Goal: Transaction & Acquisition: Subscribe to service/newsletter

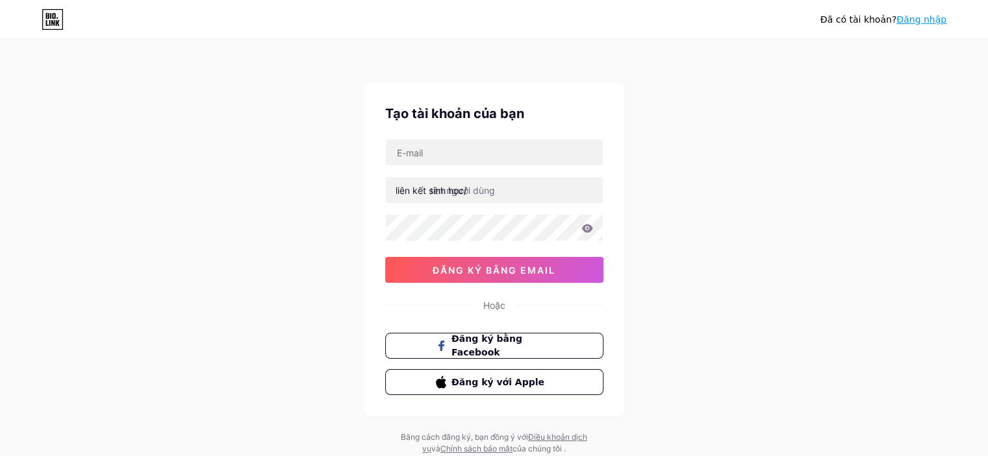
type input "[EMAIL_ADDRESS][DOMAIN_NAME]"
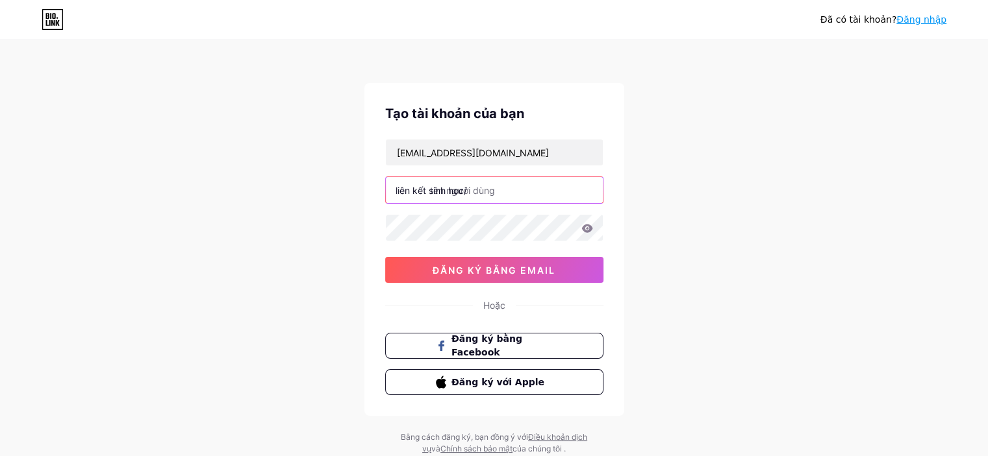
click at [503, 187] on input "text" at bounding box center [494, 190] width 217 height 26
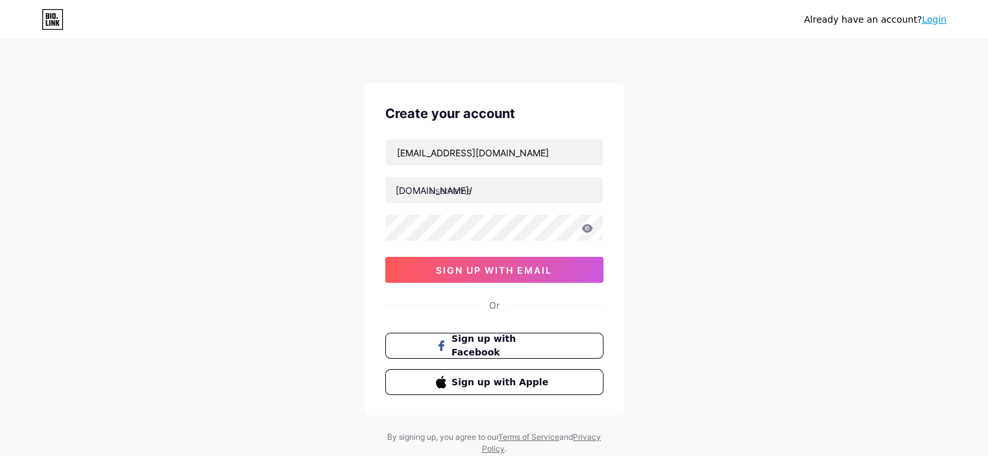
click at [241, 99] on div "Already have an account? Login Create your account [EMAIL_ADDRESS][DOMAIN_NAME]…" at bounding box center [494, 248] width 988 height 497
click at [498, 195] on input "text" at bounding box center [494, 190] width 217 height 26
paste input "seodanang"
type input "seodanang"
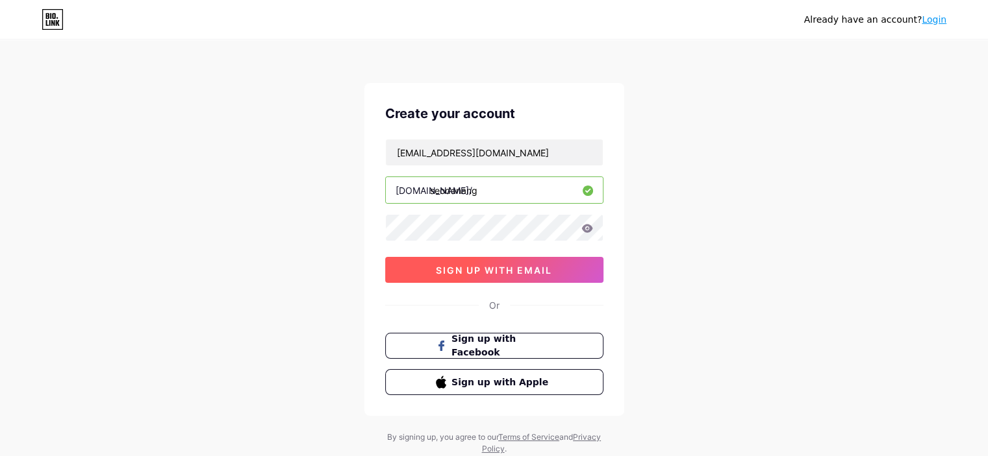
click at [488, 269] on span "sign up with email" at bounding box center [494, 270] width 116 height 11
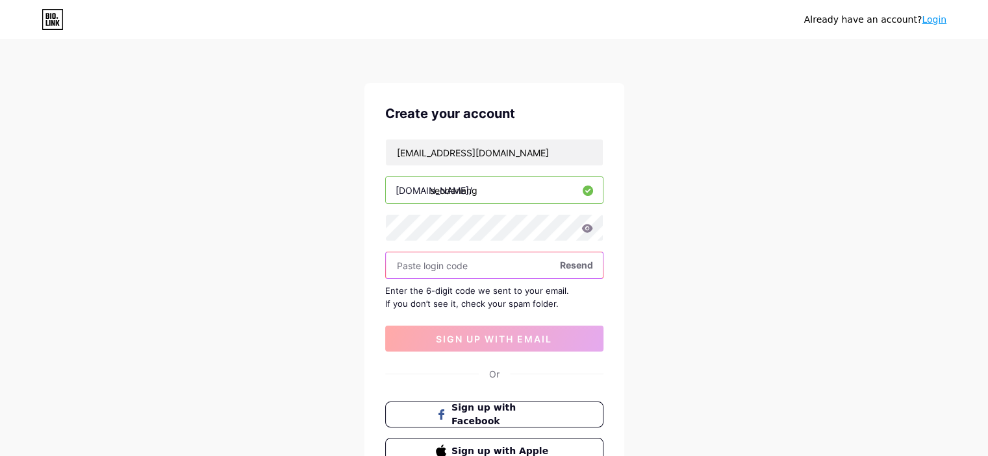
paste input "589135"
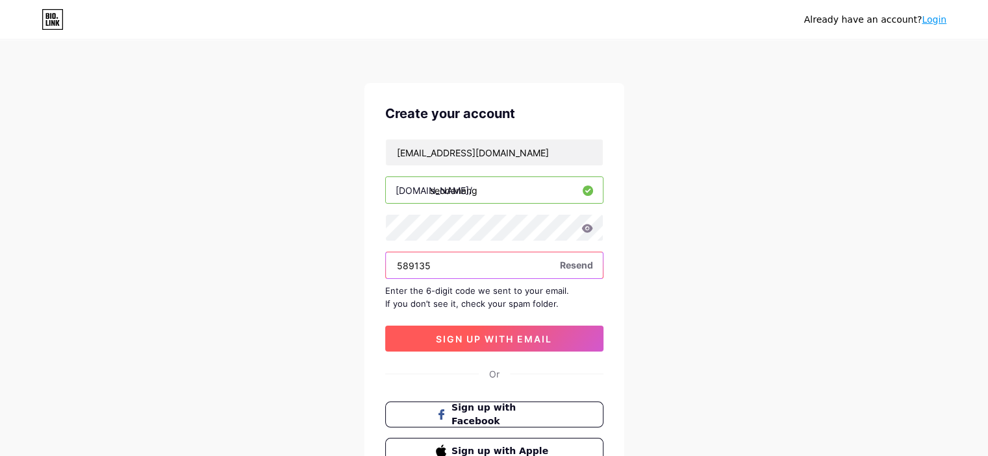
type input "589135"
click at [440, 338] on span "sign up with email" at bounding box center [494, 339] width 116 height 11
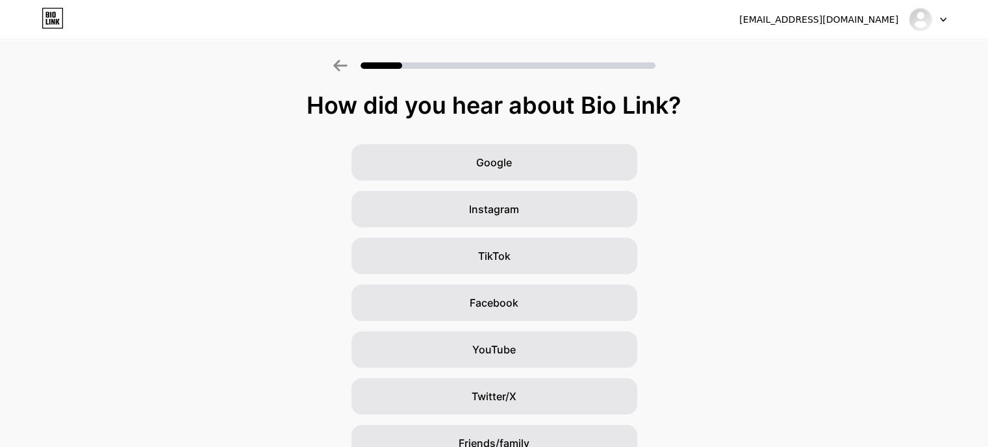
scroll to position [65, 0]
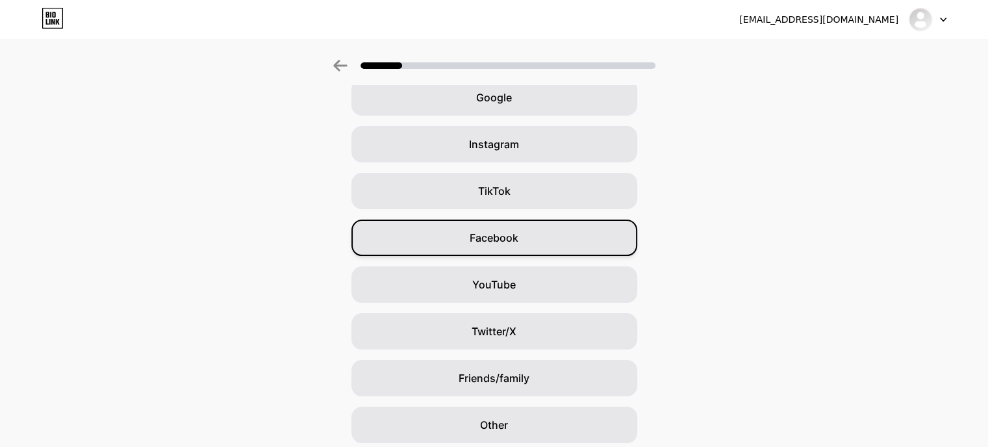
click at [416, 227] on div "Facebook" at bounding box center [494, 237] width 286 height 36
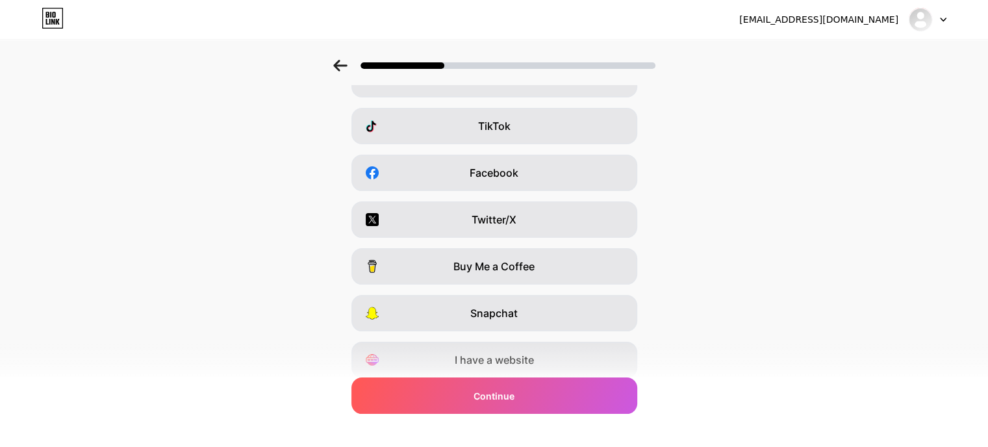
scroll to position [0, 0]
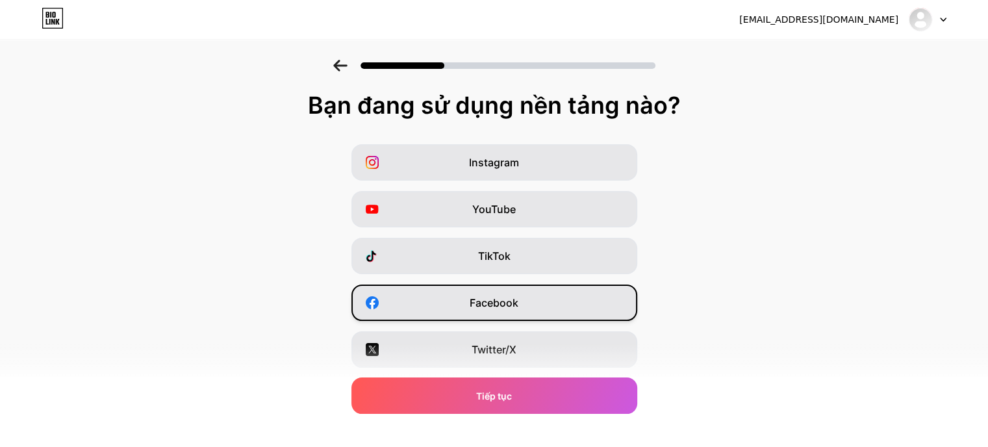
click at [468, 294] on div "Facebook" at bounding box center [494, 302] width 286 height 36
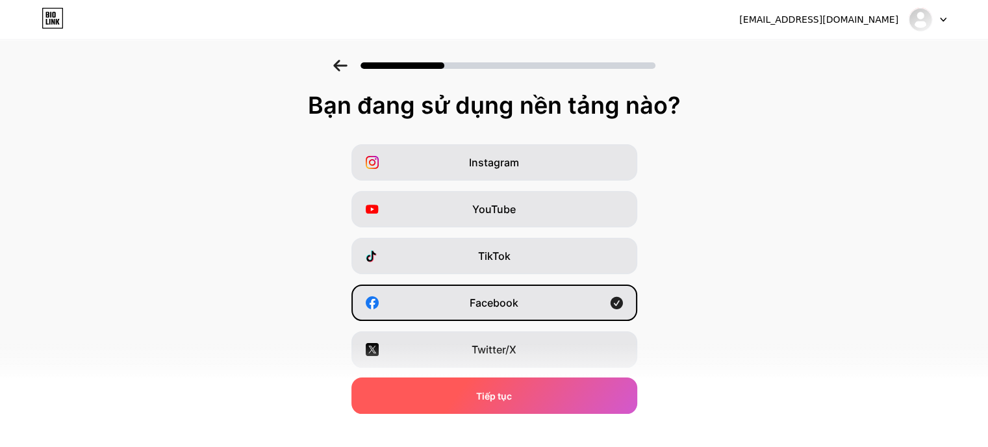
click at [497, 393] on font "Tiếp tục" at bounding box center [494, 395] width 36 height 11
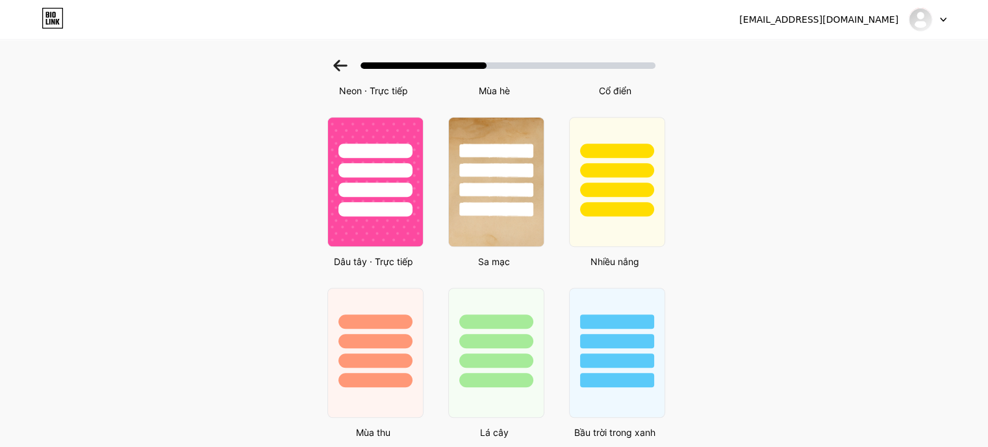
scroll to position [909, 0]
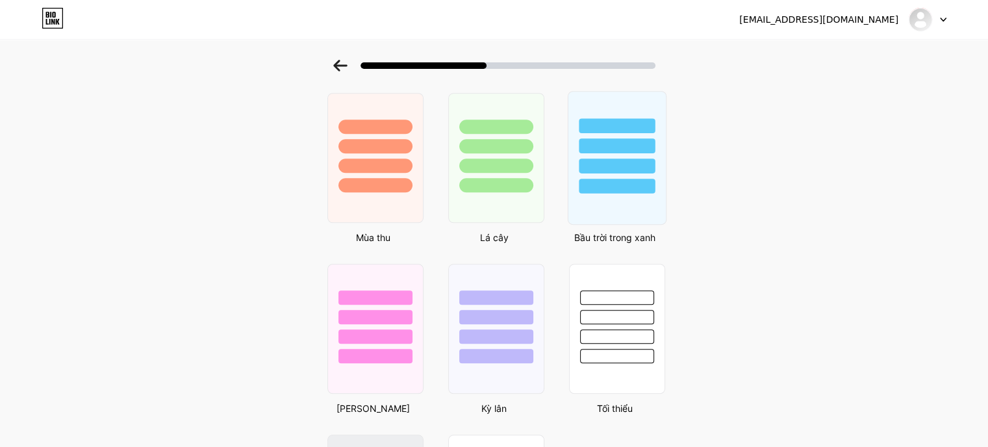
click at [621, 203] on div at bounding box center [616, 158] width 99 height 134
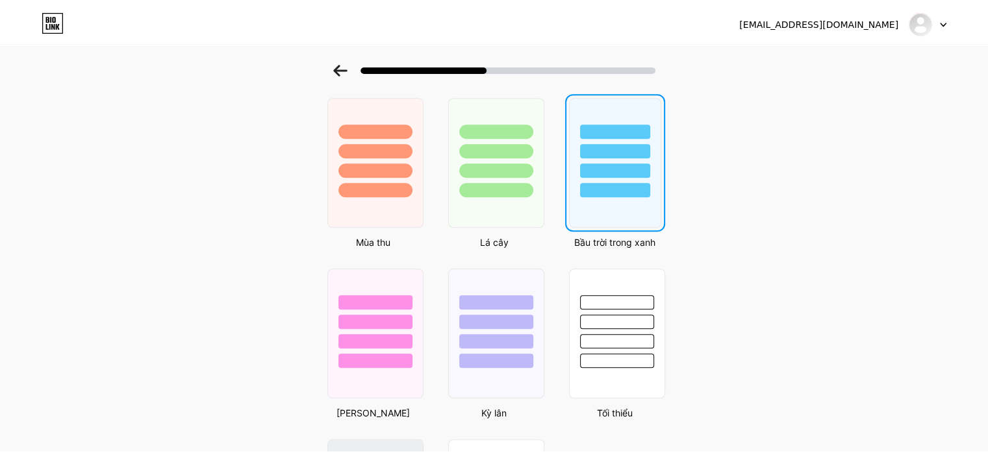
scroll to position [0, 0]
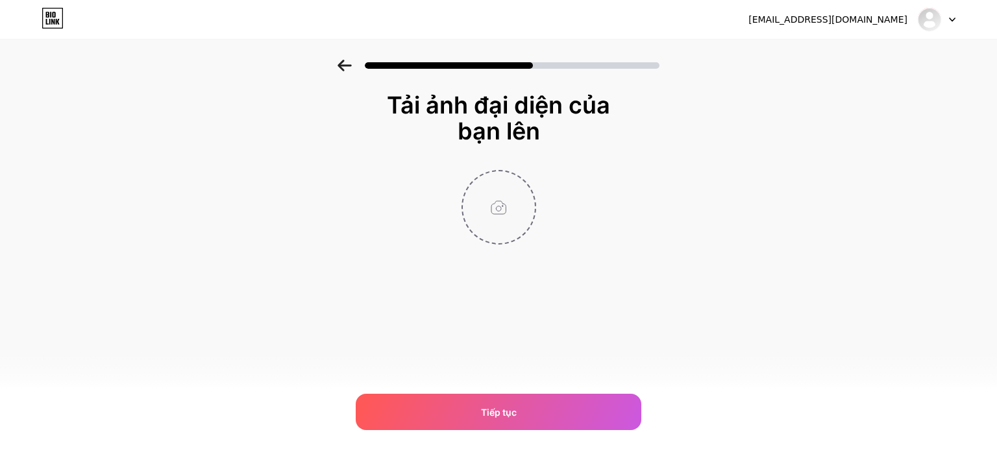
click at [509, 215] on input "file" at bounding box center [499, 207] width 72 height 72
type input "C:\fakepath\logo-seo-da-nang.jpg"
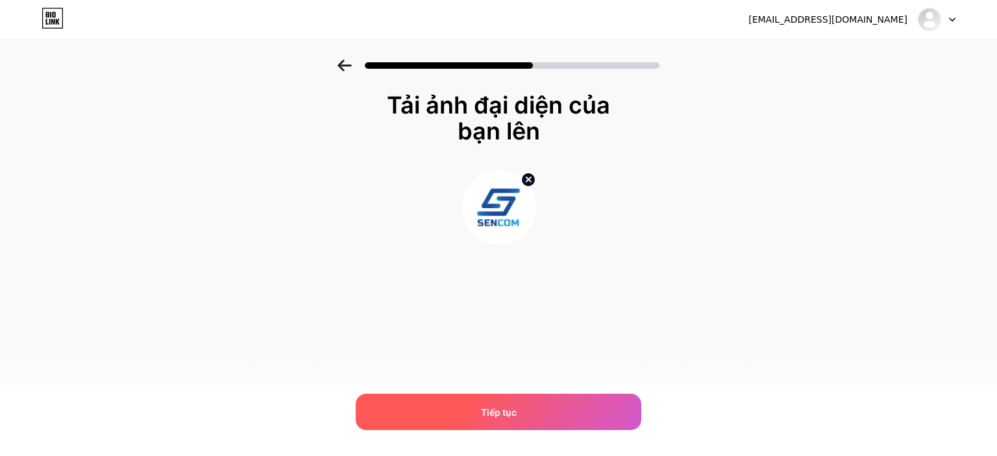
click at [508, 406] on span "Tiếp tục" at bounding box center [499, 413] width 36 height 14
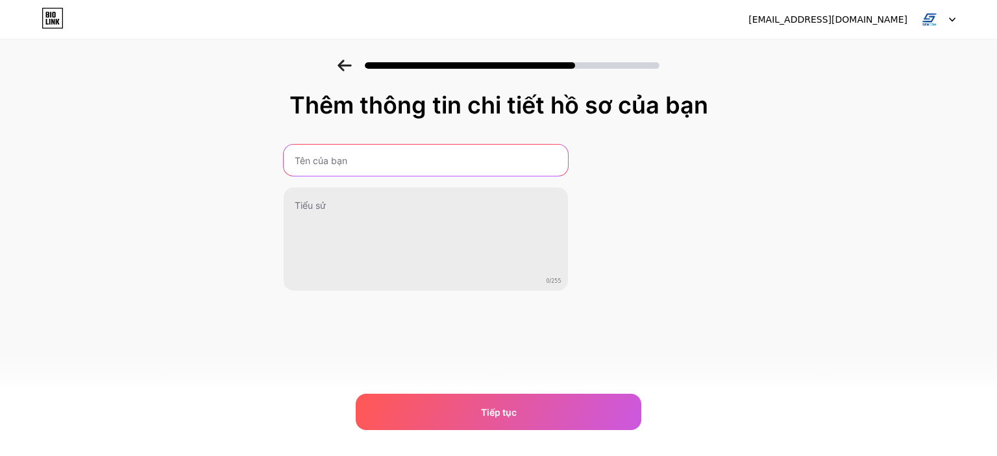
click at [388, 159] on input "text" at bounding box center [426, 160] width 284 height 31
paste input "Công Ty SEO Đà Nẵng Dẫn Đầu Xu Hướng"
type input "Công Ty SEO Đà Nẵng Dẫn Đầu Xu Hướng"
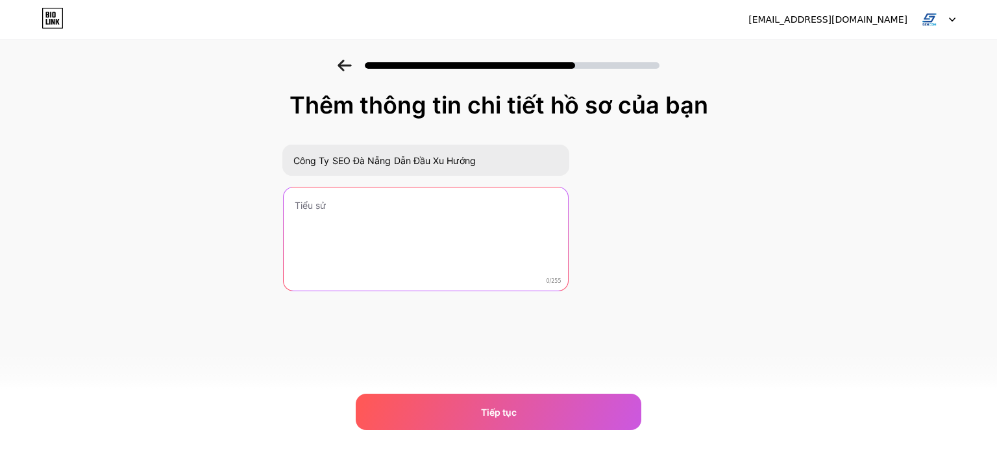
click at [369, 221] on textarea at bounding box center [426, 240] width 284 height 105
paste textarea "Là một trong những đơn vị hàng đầu trong lĩnh vực digital marketing tại [GEOGRA…"
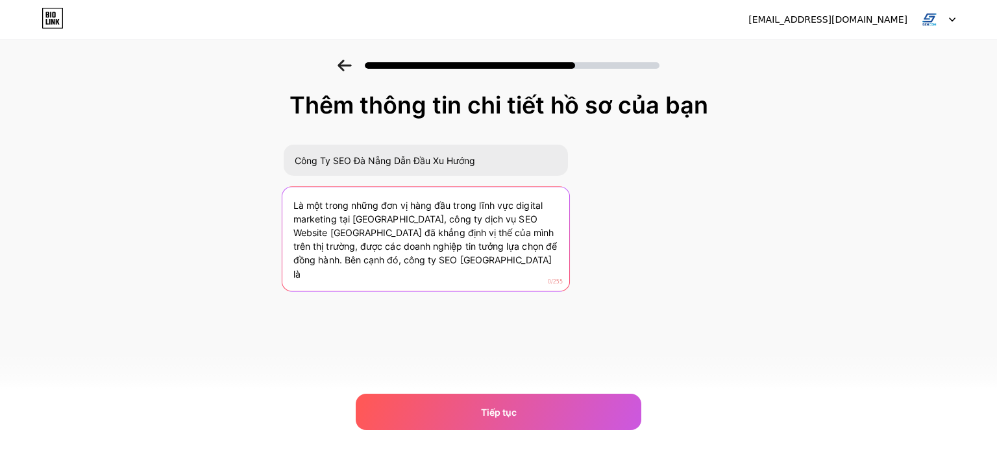
drag, startPoint x: 436, startPoint y: 263, endPoint x: 423, endPoint y: 261, distance: 13.1
click at [423, 261] on textarea "Là một trong những đơn vị hàng đầu trong lĩnh vực digital marketing tại [GEOGRA…" at bounding box center [425, 240] width 287 height 106
click at [457, 268] on textarea "Là một trong những đơn vị hàng đầu trong lĩnh vực digital marketing tại [GEOGRA…" at bounding box center [425, 240] width 287 height 106
drag, startPoint x: 447, startPoint y: 263, endPoint x: 521, endPoint y: 249, distance: 75.4
click at [521, 249] on textarea "Là một trong những đơn vị hàng đầu trong lĩnh vực digital marketing tại [GEOGRA…" at bounding box center [425, 240] width 287 height 106
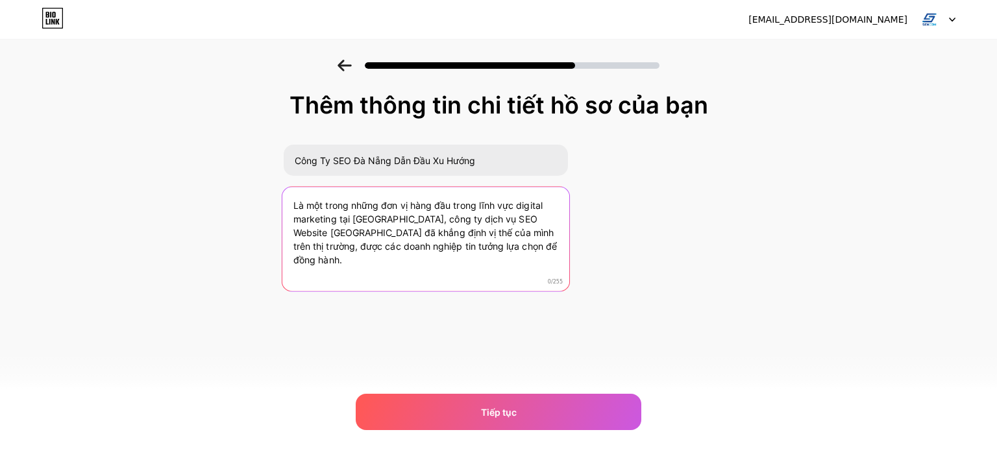
drag, startPoint x: 518, startPoint y: 204, endPoint x: 335, endPoint y: 223, distance: 184.1
click at [335, 223] on textarea "Là một trong những đơn vị hàng đầu trong lĩnh vực digital marketing tại [GEOGRA…" at bounding box center [425, 240] width 287 height 106
click at [499, 223] on textarea "Là một trong những đơn vị hàng đầu trong lĩnh vực seo tại [GEOGRAPHIC_DATA], cô…" at bounding box center [425, 240] width 287 height 106
click at [521, 247] on textarea "Là một trong những đơn vị hàng đầu trong lĩnh vực seo tại [GEOGRAPHIC_DATA], cô…" at bounding box center [425, 240] width 287 height 106
type textarea "Là một trong những đơn vị hàng đầu trong lĩnh vực seo tại [GEOGRAPHIC_DATA], cô…"
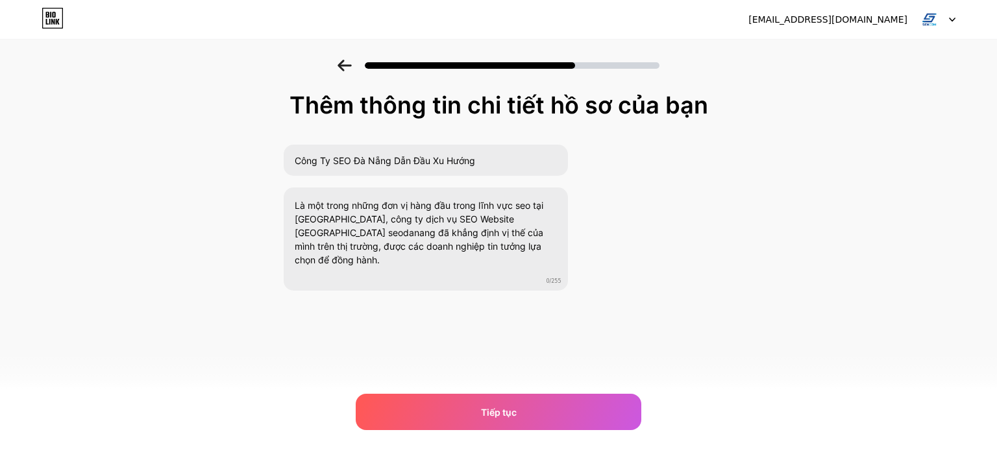
click at [448, 312] on div "Thêm thông tin chi tiết hồ sơ của bạn Công Ty SEO Đà Nẵng Dẫn Đầu Xu Hướng Là m…" at bounding box center [499, 224] width 432 height 264
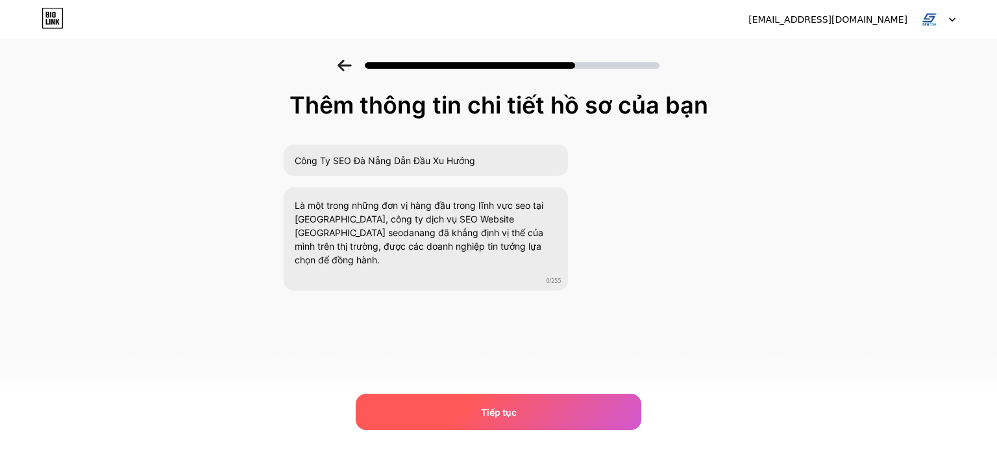
click at [460, 418] on div "Tiếp tục" at bounding box center [499, 412] width 286 height 36
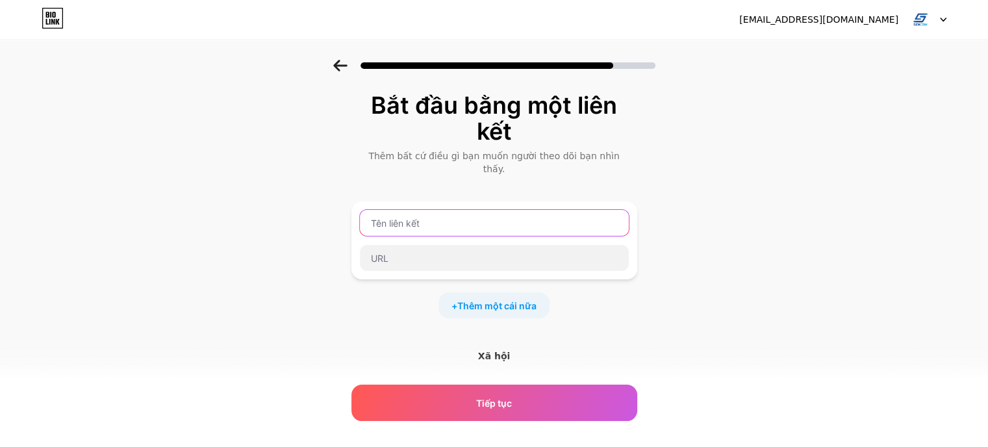
click at [514, 210] on input "text" at bounding box center [494, 223] width 269 height 26
paste input "Công [PERSON_NAME]"
type input "Công [PERSON_NAME]"
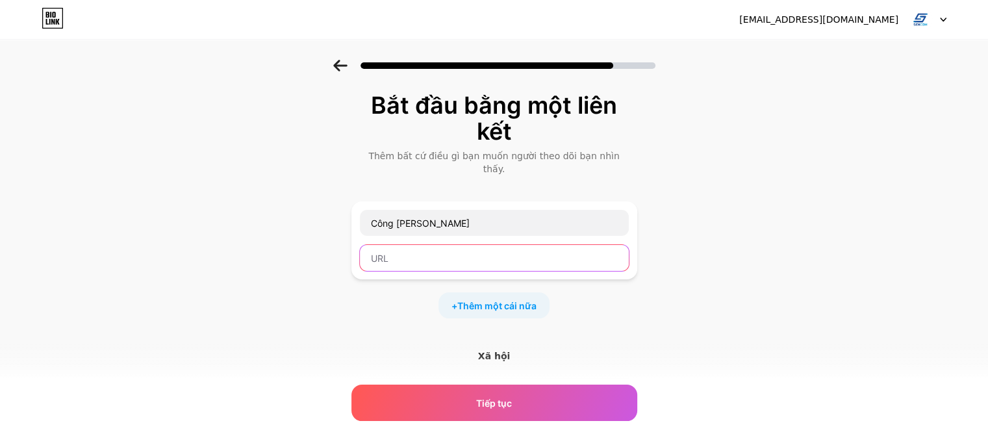
click at [449, 246] on input "text" at bounding box center [494, 258] width 269 height 26
paste input "[URL][DOMAIN_NAME]"
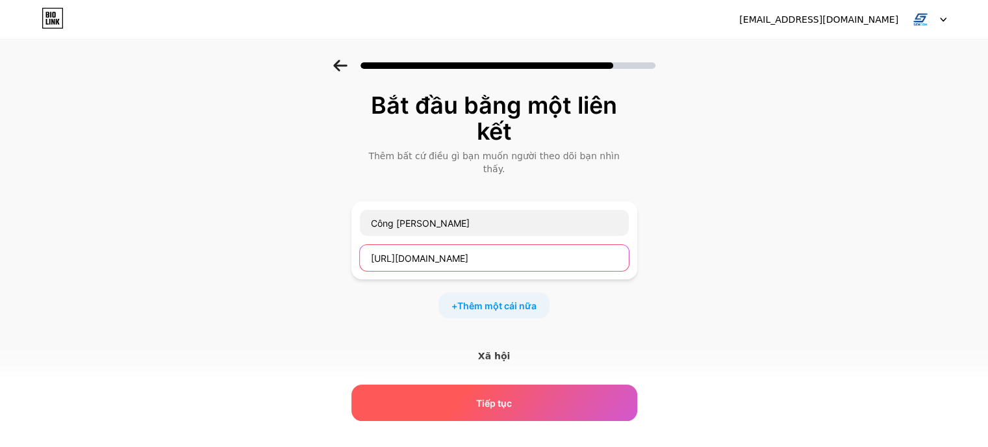
type input "[URL][DOMAIN_NAME]"
click at [477, 405] on div "Tiếp tục" at bounding box center [494, 402] width 286 height 36
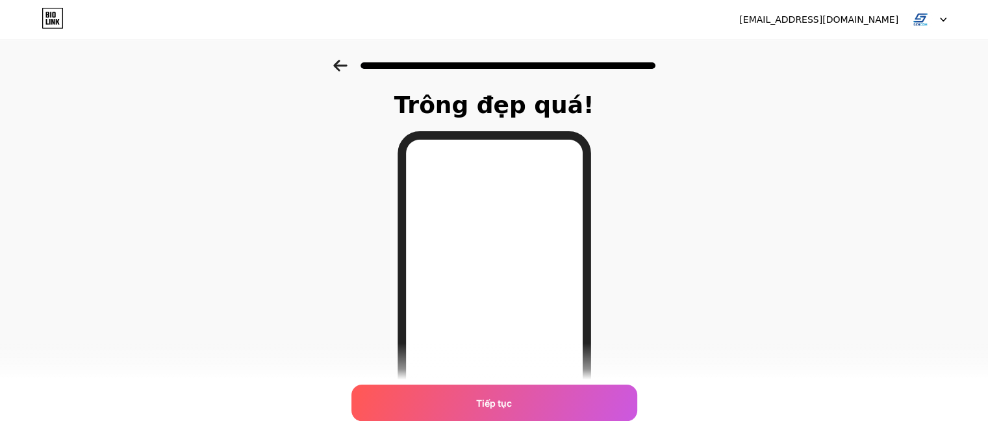
click at [477, 405] on div "Tiếp tục" at bounding box center [494, 402] width 286 height 36
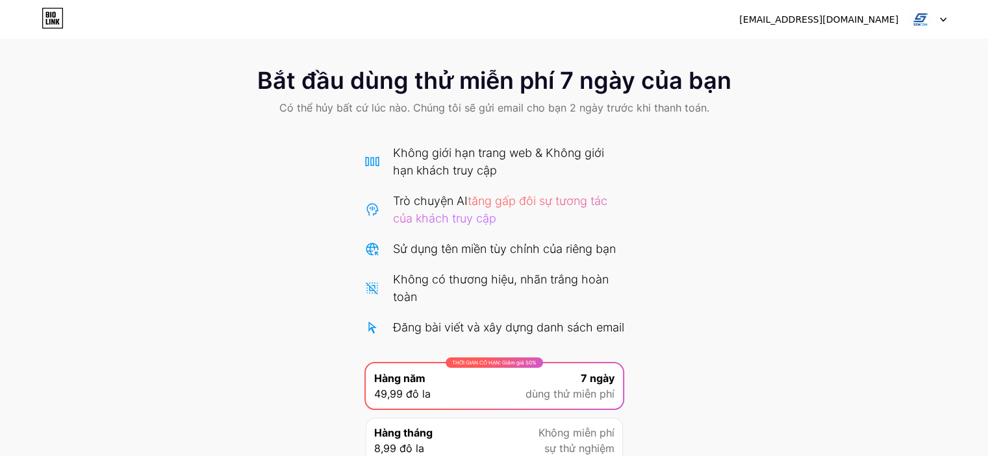
scroll to position [135, 0]
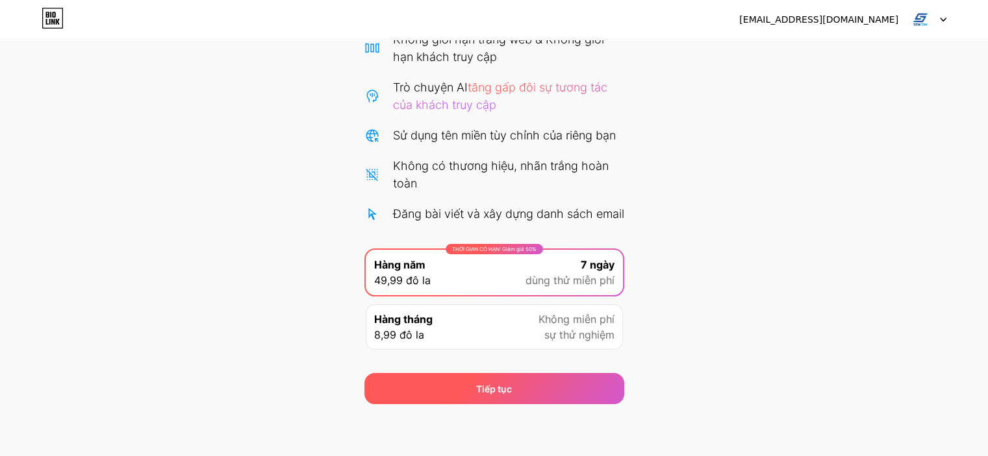
click at [453, 390] on div "Tiếp tục" at bounding box center [494, 388] width 260 height 31
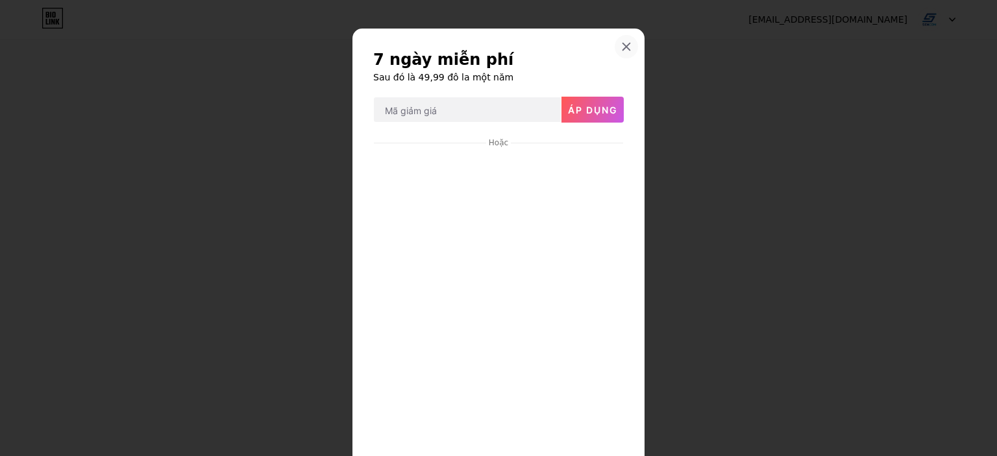
click at [621, 45] on icon at bounding box center [626, 47] width 10 height 10
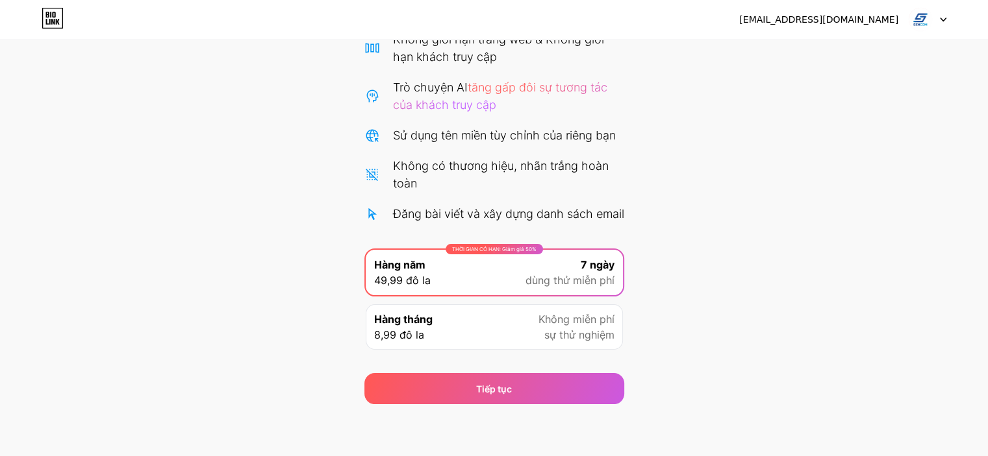
click at [551, 321] on font "Không miễn phí" at bounding box center [576, 319] width 76 height 13
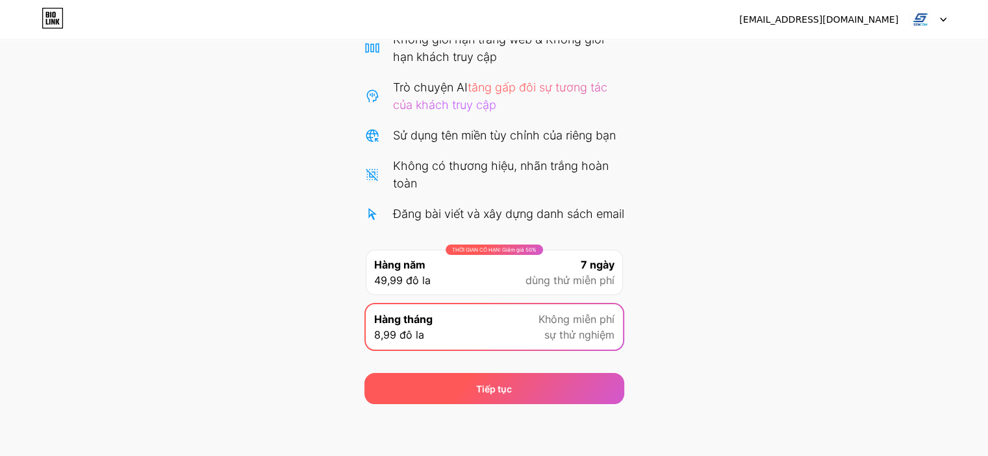
click at [508, 393] on font "Tiếp tục" at bounding box center [494, 389] width 36 height 11
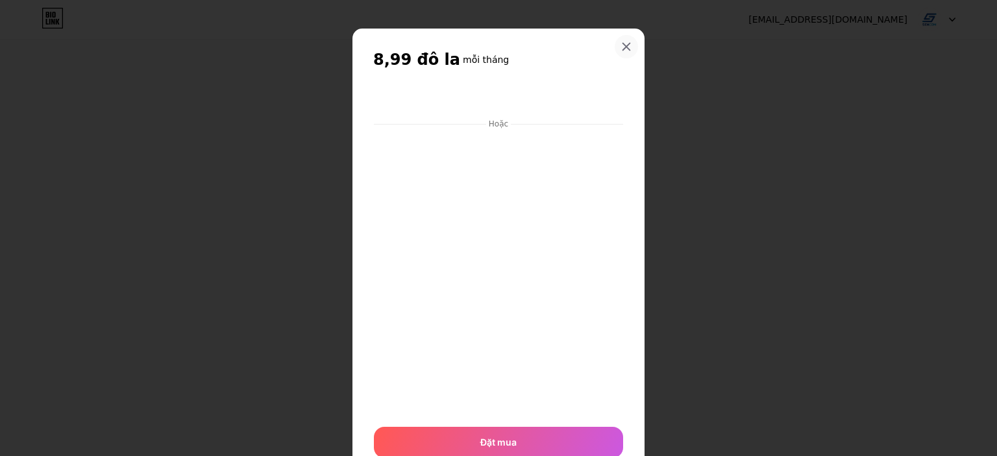
click at [625, 44] on icon at bounding box center [626, 47] width 10 height 10
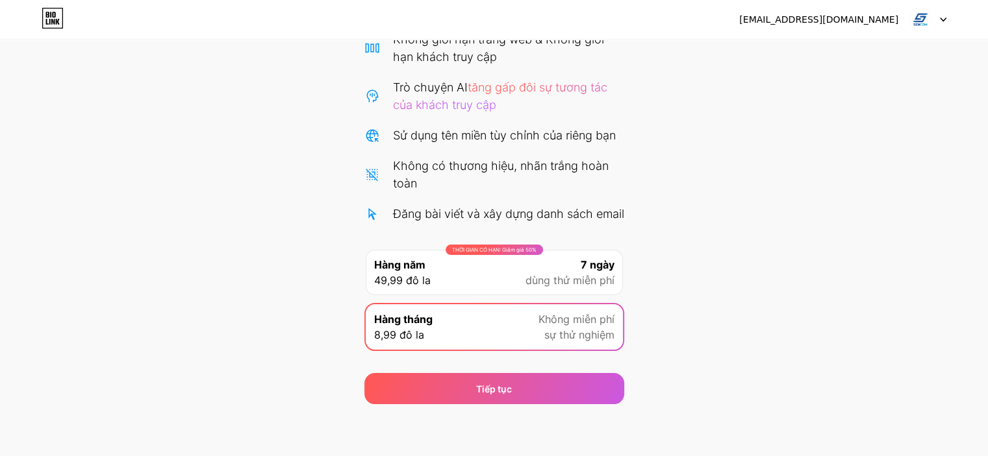
scroll to position [70, 0]
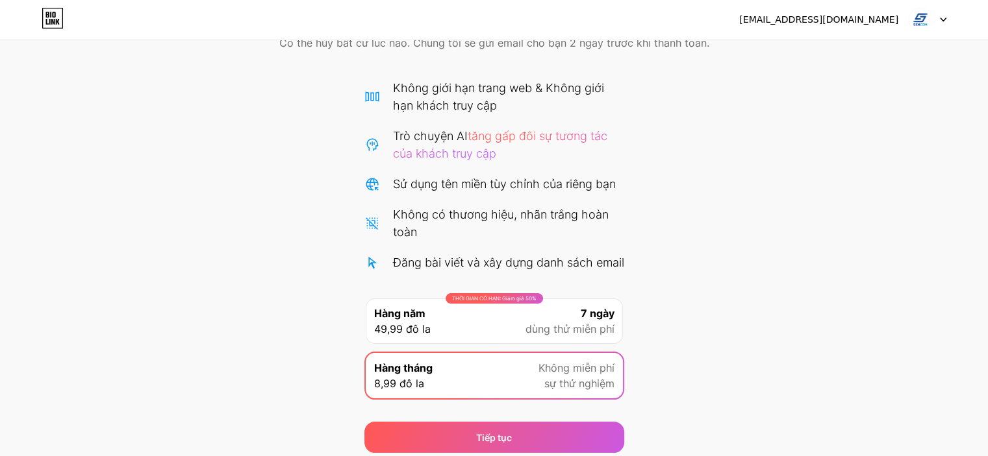
click at [921, 22] on img at bounding box center [920, 19] width 25 height 25
click at [56, 21] on icon at bounding box center [58, 22] width 4 height 6
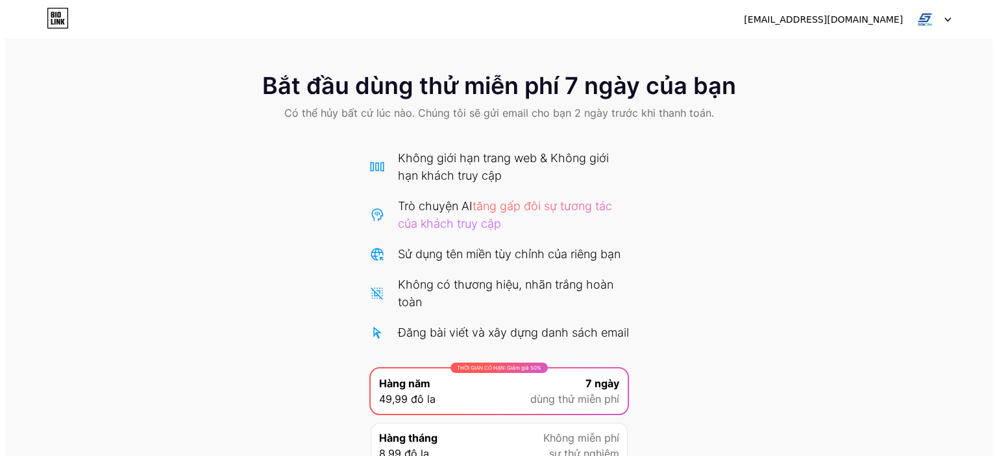
scroll to position [135, 0]
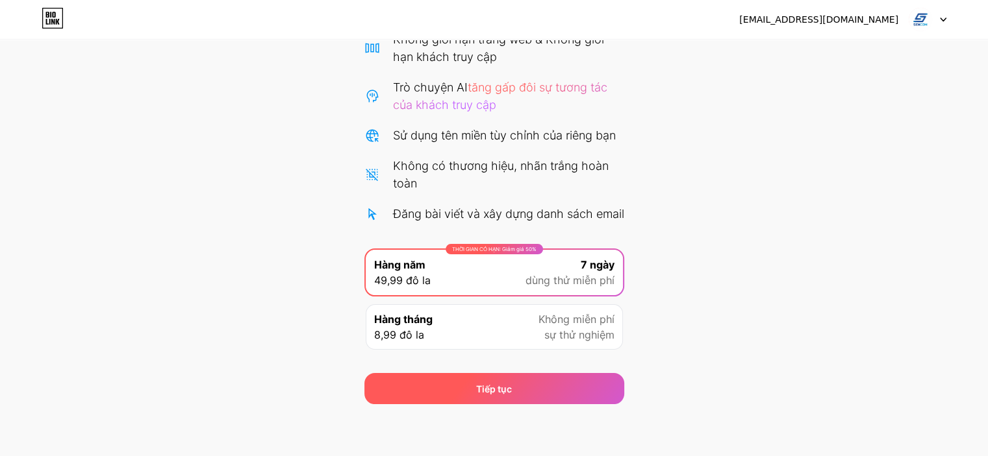
click at [491, 375] on div "Tiếp tục" at bounding box center [494, 388] width 260 height 31
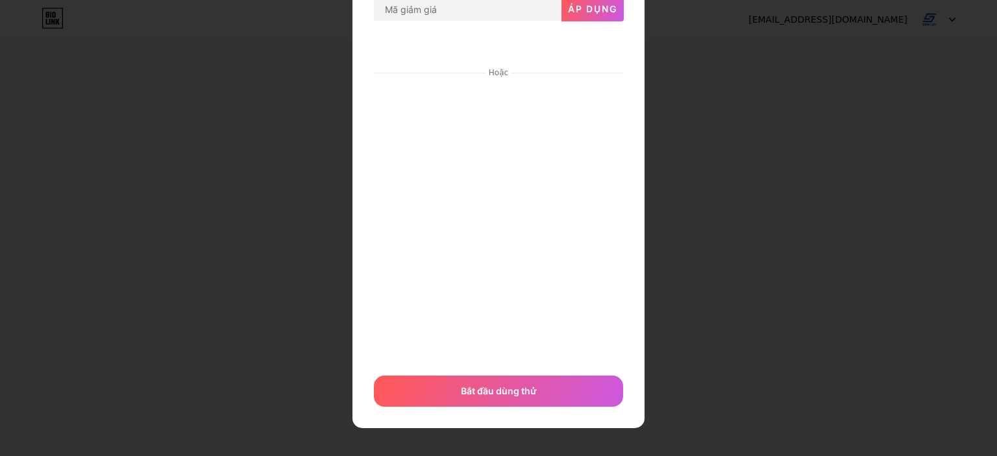
scroll to position [0, 0]
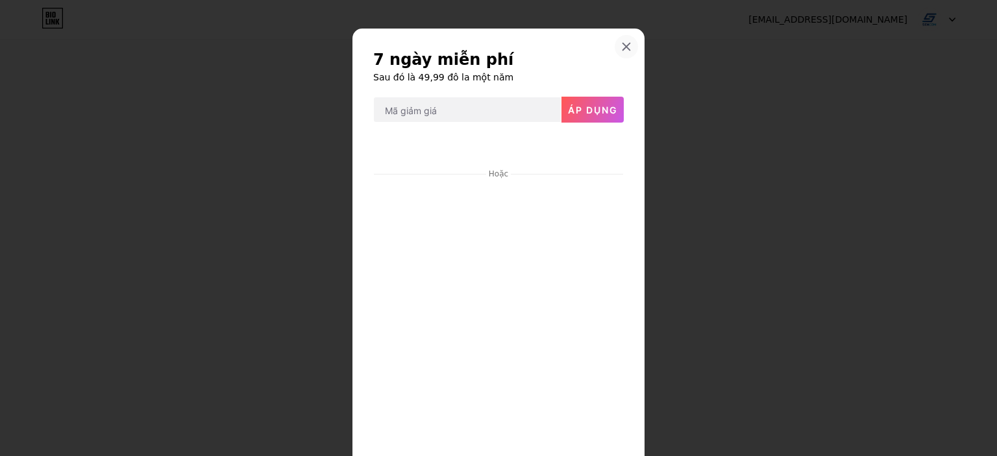
click at [631, 46] on div at bounding box center [626, 46] width 23 height 23
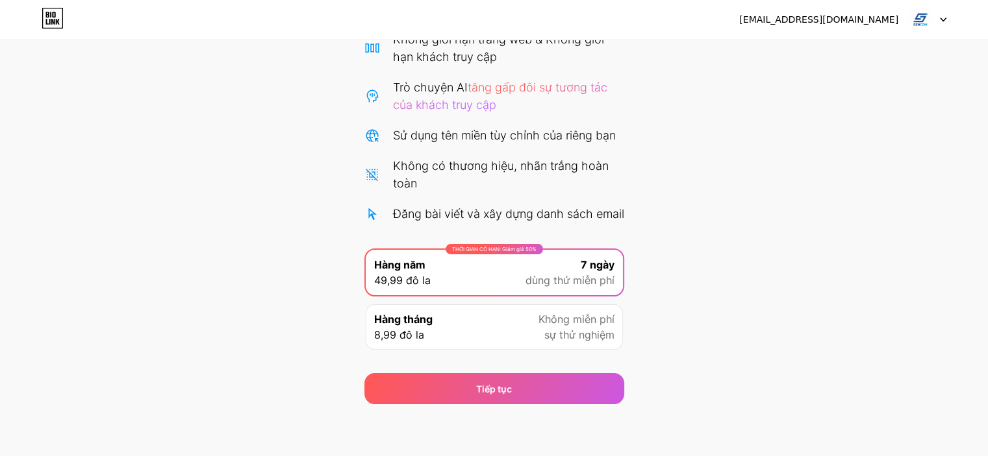
click at [470, 345] on div "Hàng tháng 8,99 đô la Không miễn phí sự thử nghiệm" at bounding box center [494, 327] width 257 height 45
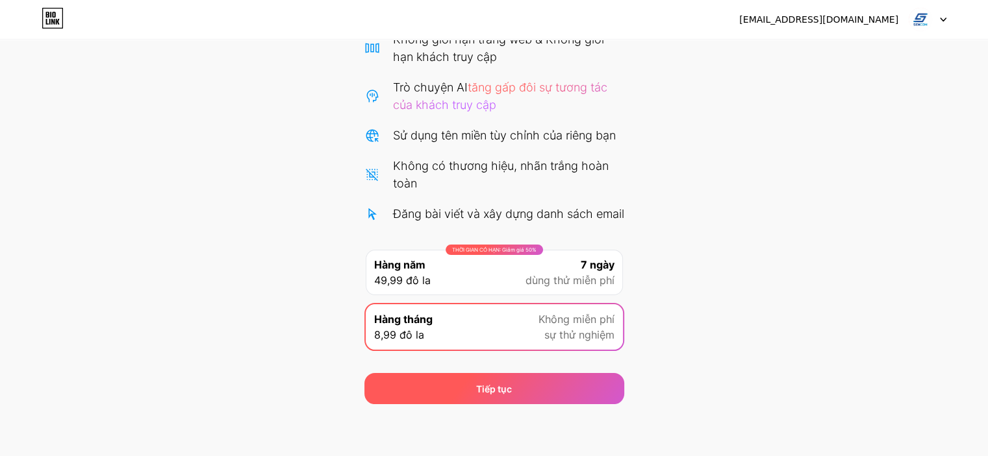
click at [471, 378] on div "Tiếp tục" at bounding box center [494, 388] width 260 height 31
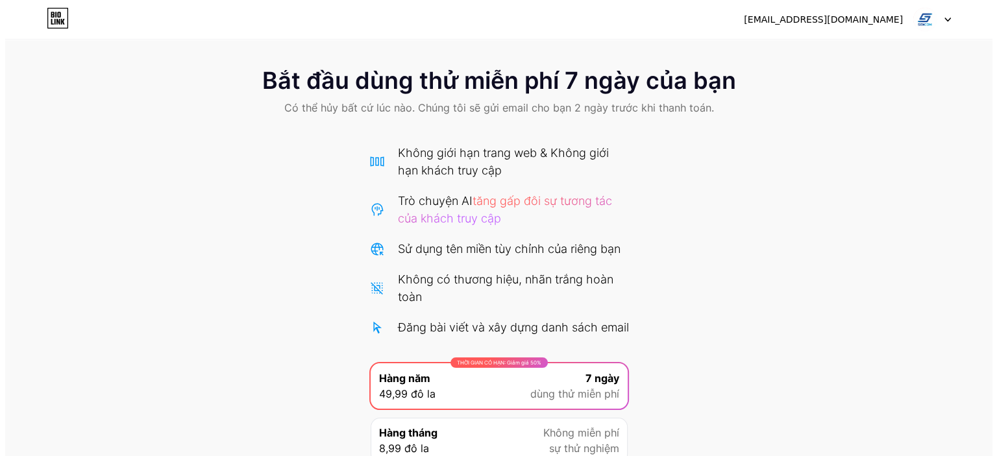
scroll to position [135, 0]
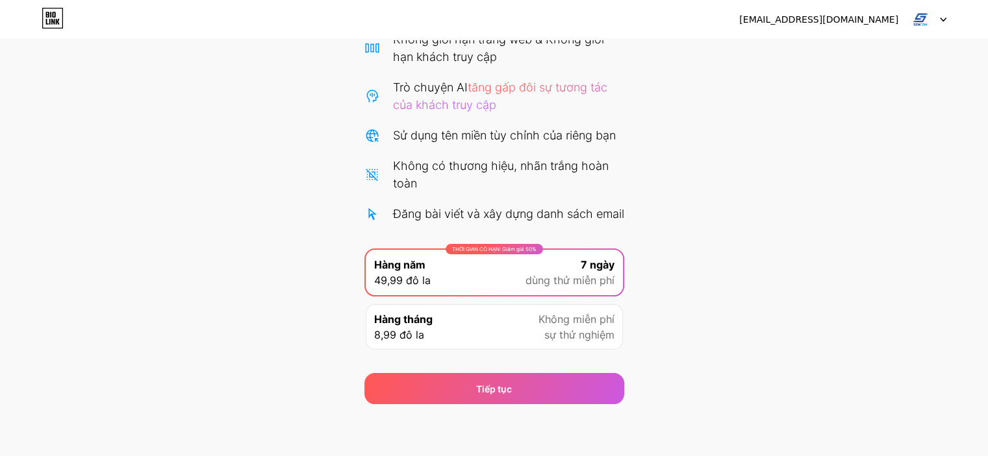
click at [528, 321] on div "Hàng tháng 8,99 đô la Không miễn phí sự thử nghiệm" at bounding box center [494, 327] width 257 height 45
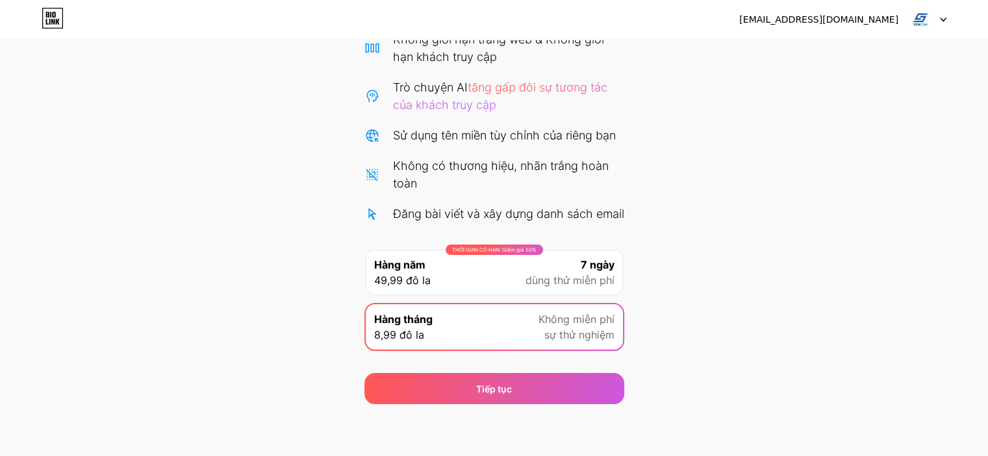
click at [436, 284] on div "THỜI GIAN CÓ HẠN: Giảm giá 50% Hàng năm 49,99 đô la 7 ngày dùng thử miễn phí" at bounding box center [494, 272] width 257 height 45
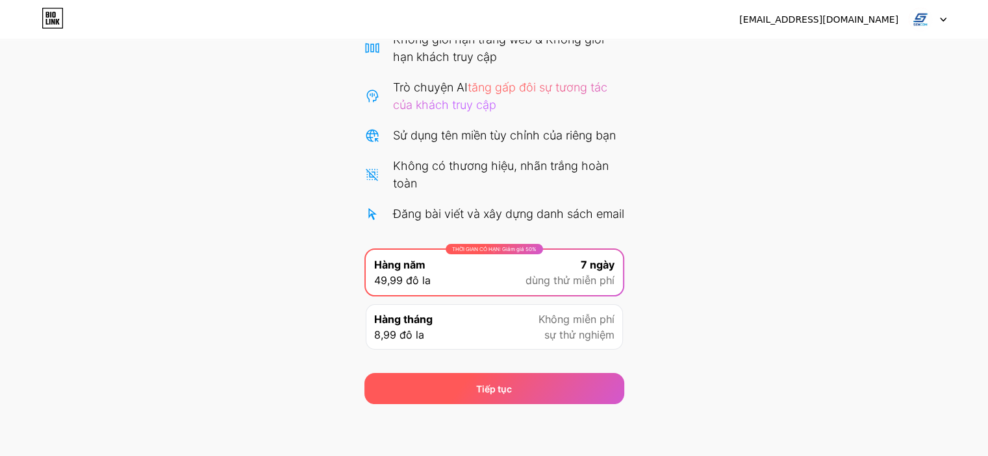
click at [464, 397] on div "Tiếp tục" at bounding box center [494, 388] width 260 height 31
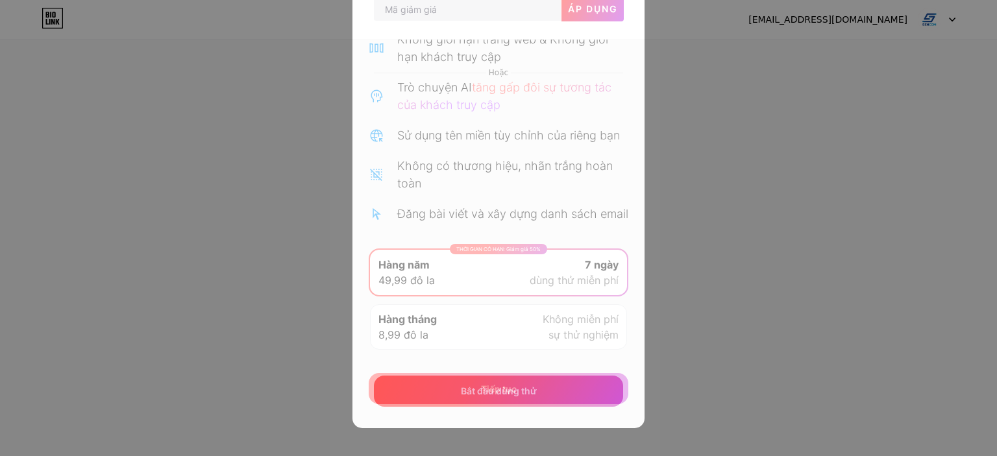
click at [501, 392] on font "Bắt đầu dùng thử" at bounding box center [499, 391] width 76 height 11
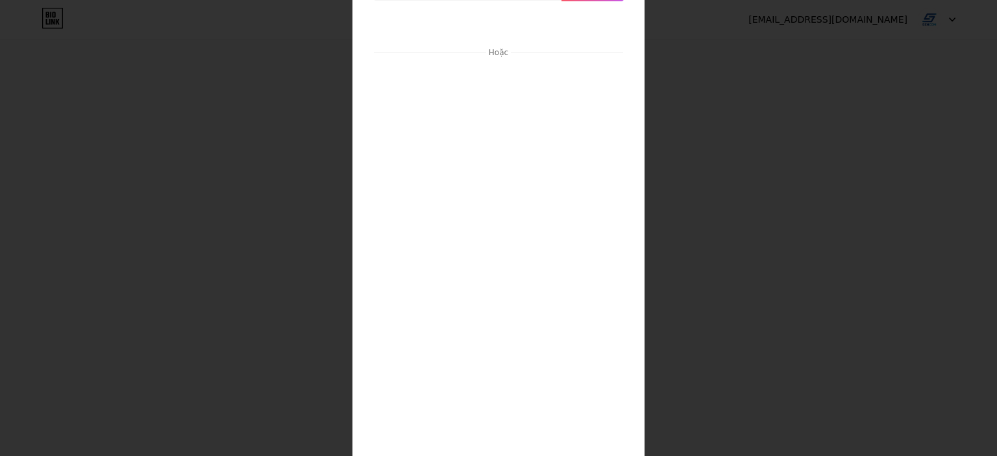
scroll to position [369, 0]
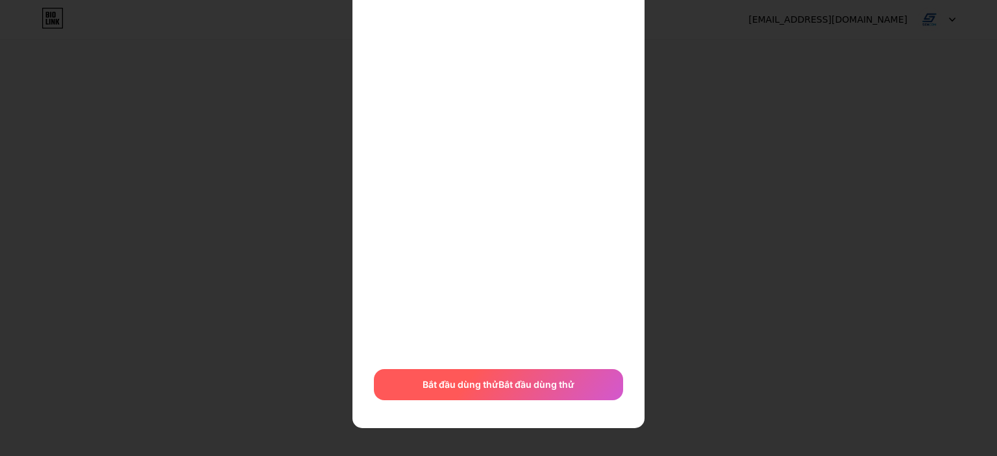
click at [513, 384] on font "Bắt đầu dùng thử" at bounding box center [537, 384] width 76 height 11
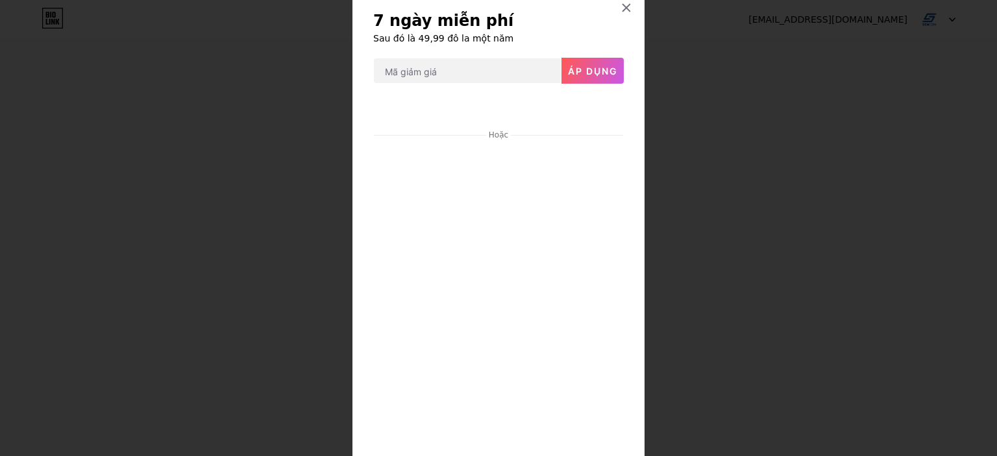
scroll to position [0, 0]
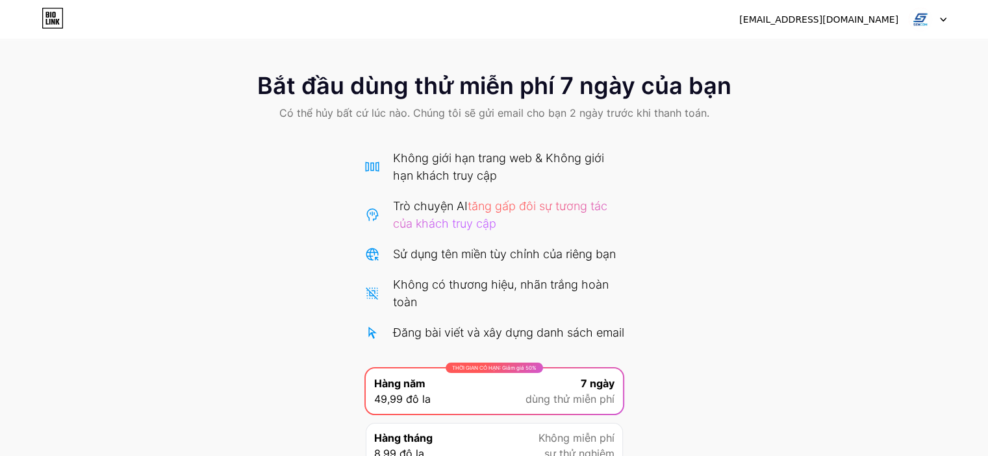
scroll to position [135, 0]
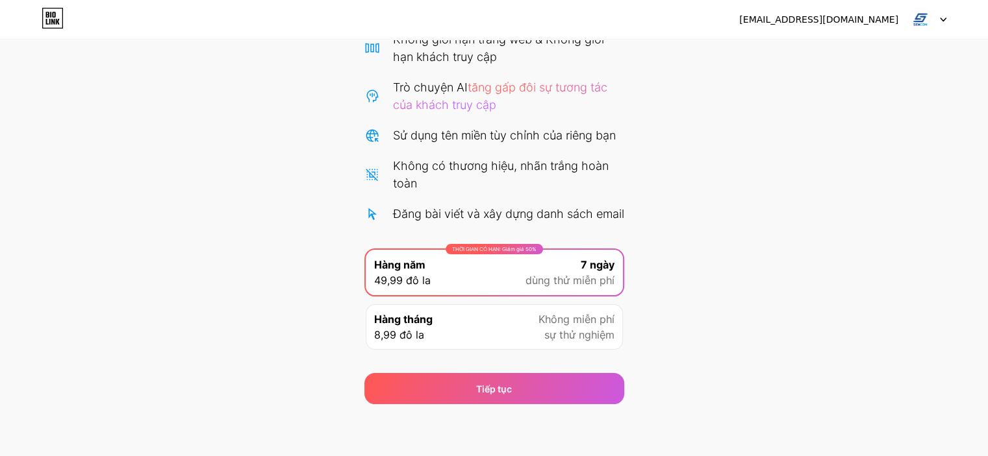
click at [901, 19] on div "[EMAIL_ADDRESS][DOMAIN_NAME]" at bounding box center [842, 19] width 207 height 23
click at [940, 21] on icon at bounding box center [943, 20] width 6 height 5
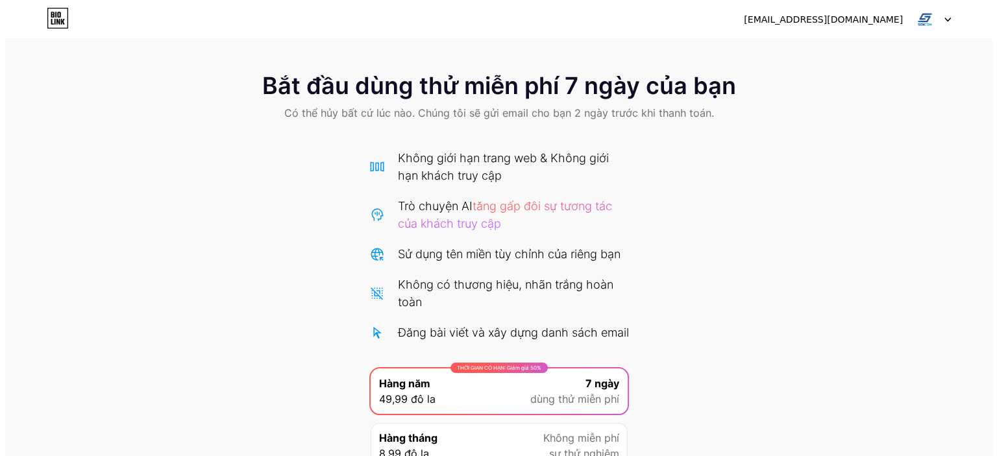
scroll to position [135, 0]
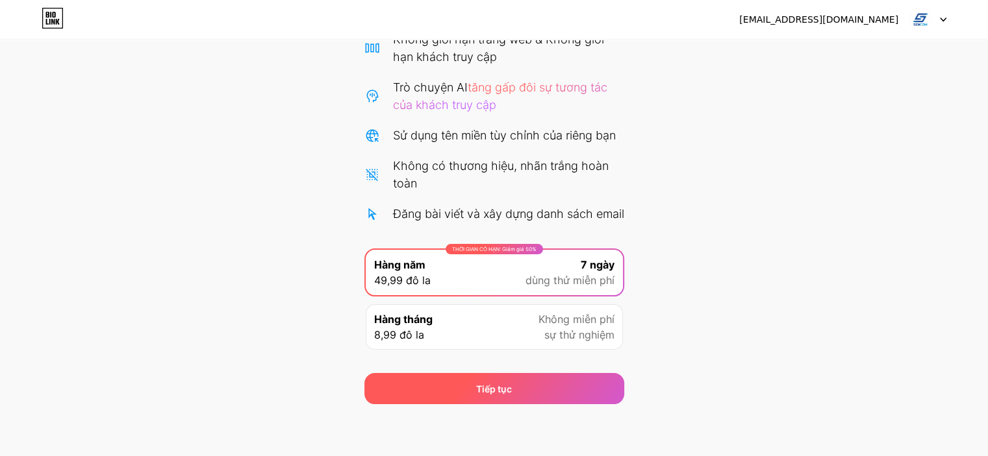
click at [490, 400] on div "Tiếp tục" at bounding box center [494, 388] width 260 height 31
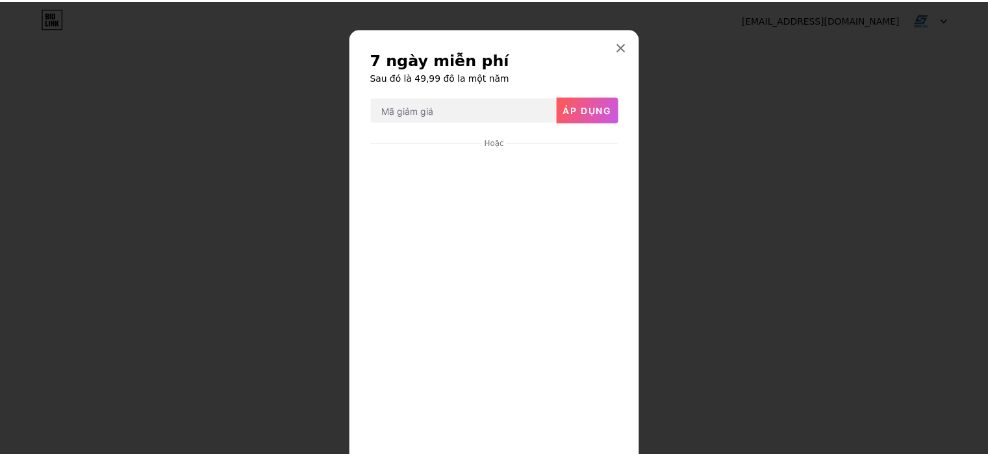
scroll to position [95, 0]
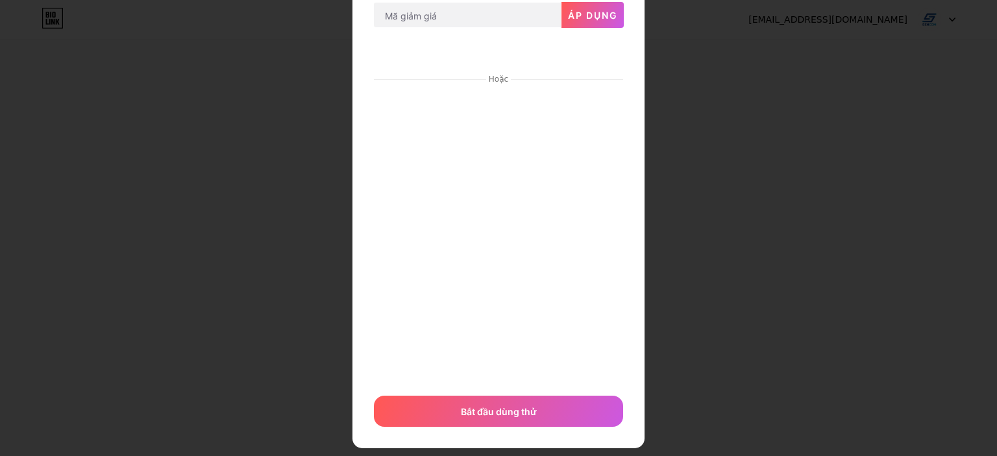
click at [692, 208] on div at bounding box center [498, 133] width 997 height 456
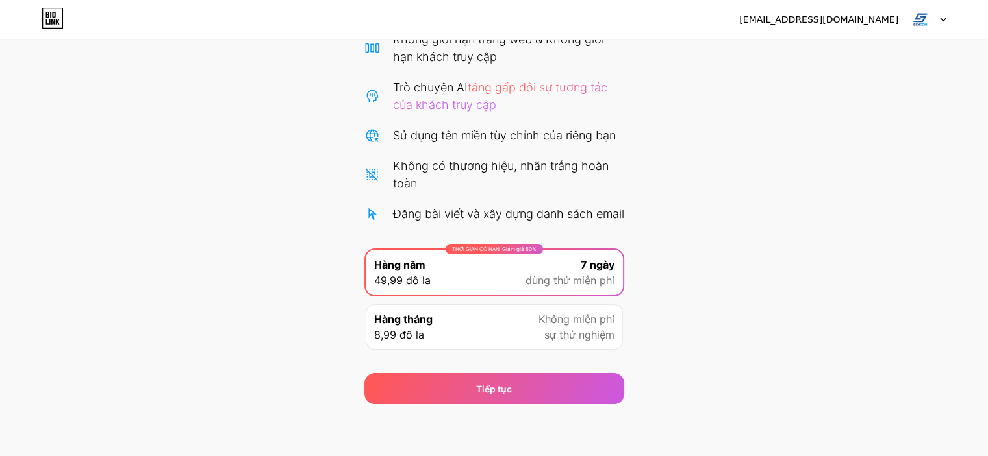
scroll to position [0, 0]
